Goal: Communication & Community: Answer question/provide support

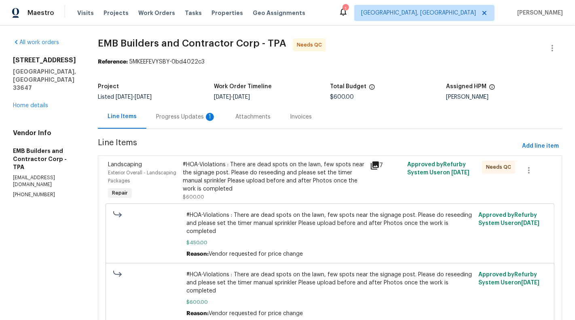
scroll to position [19, 0]
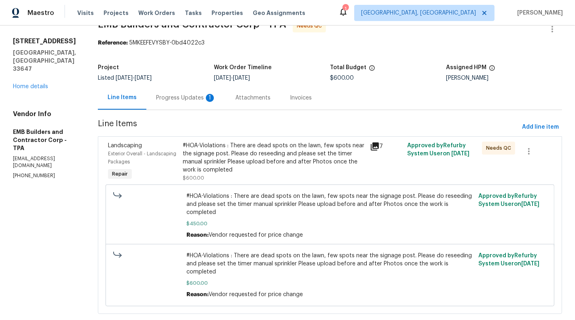
click at [285, 156] on div "#HOA-Violations : There are dead spots on the lawn, few spots near the signage …" at bounding box center [274, 158] width 182 height 32
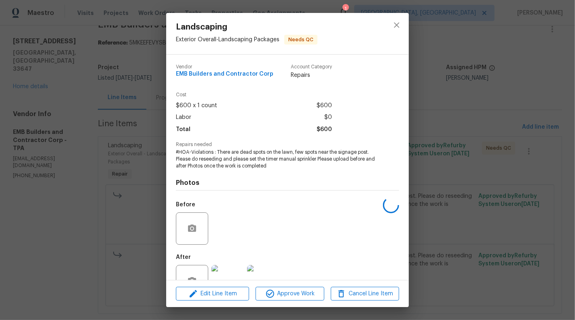
scroll to position [25, 0]
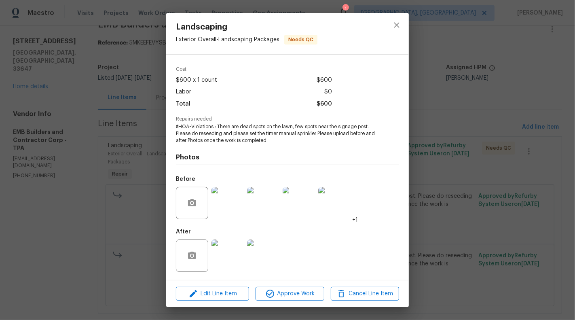
click at [220, 266] on img at bounding box center [227, 255] width 32 height 32
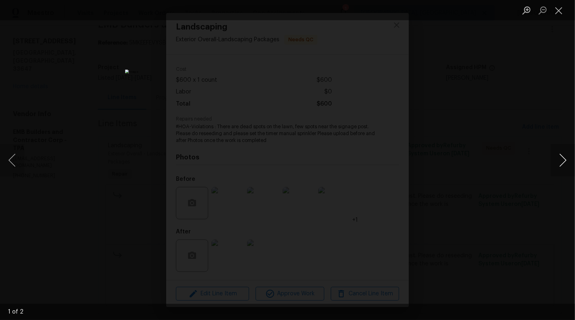
click at [567, 148] on button "Next image" at bounding box center [563, 160] width 24 height 32
click at [559, 11] on button "Close lightbox" at bounding box center [559, 10] width 16 height 14
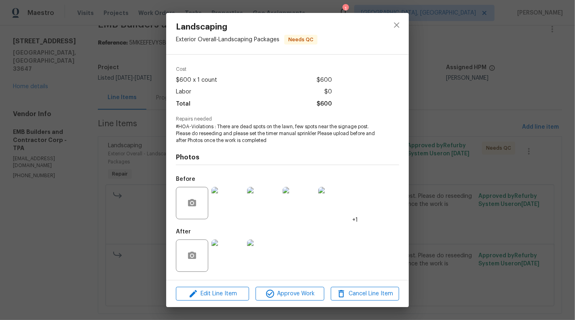
click at [456, 143] on div "Landscaping Exterior Overall - Landscaping Packages Needs QC Vendor EMB Builder…" at bounding box center [287, 160] width 575 height 320
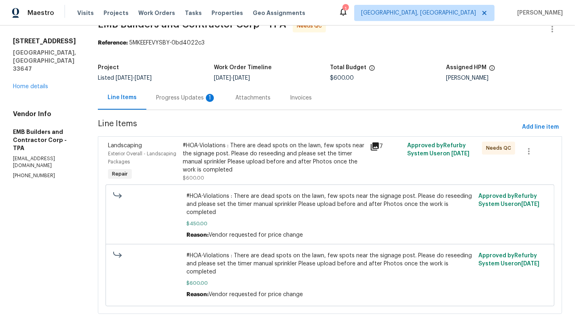
click at [187, 108] on div "Progress Updates 1" at bounding box center [185, 98] width 79 height 24
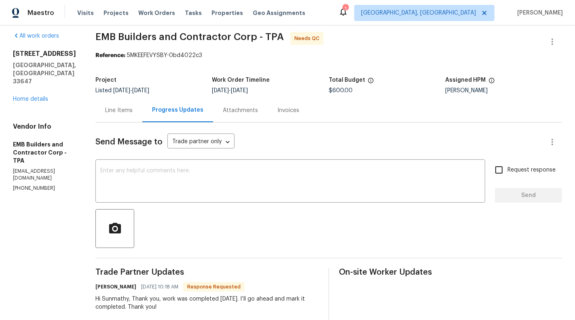
scroll to position [7, 0]
click at [163, 187] on textarea at bounding box center [290, 181] width 380 height 28
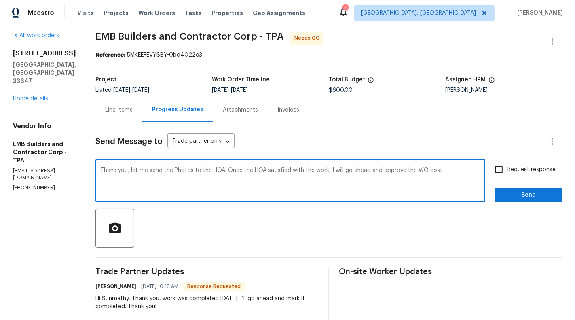
type textarea "Thank you, let me send the Photos to the HOA. Once the HOA satisfied with the w…"
click at [526, 169] on span "Request response" at bounding box center [531, 169] width 48 height 8
click at [507, 169] on input "Request response" at bounding box center [498, 169] width 17 height 17
checkbox input "true"
drag, startPoint x: 212, startPoint y: 169, endPoint x: 249, endPoint y: 169, distance: 37.2
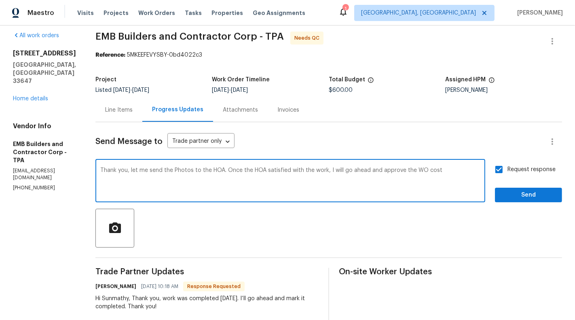
click at [249, 169] on textarea "Thank you, let me send the Photos to the HOA. Once the HOA satisfied with the w…" at bounding box center [290, 181] width 380 height 28
click at [249, 189] on textarea "Thank you, let me send the Photos to the HOA. Once the HOA satisfied with the w…" at bounding box center [290, 181] width 380 height 28
click at [186, 169] on textarea "Thank you, let me send the Photos to the HOA. Once the HOA satisfied with the w…" at bounding box center [290, 181] width 380 height 28
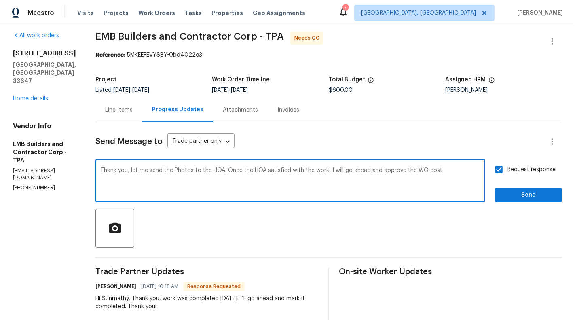
paste textarea ". I’ll send the photos to the HOA, and once they are satisfied with the work, I…"
type textarea "Thank you. I’ll send the photos to the HOA, and once they are satisfied with th…"
click at [536, 190] on span "Send" at bounding box center [528, 195] width 54 height 10
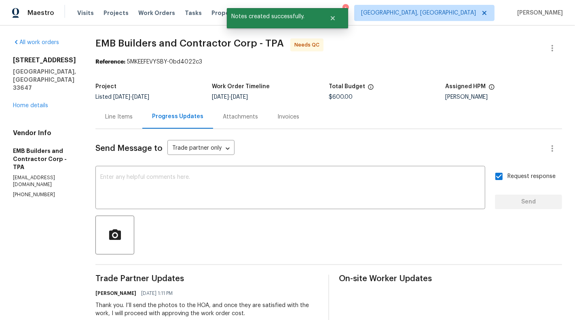
click at [115, 114] on div "Line Items" at bounding box center [118, 117] width 27 height 8
